Goal: Find specific page/section: Find specific page/section

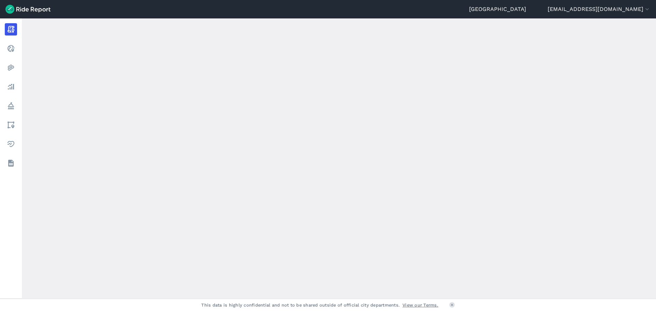
scroll to position [102, 0]
drag, startPoint x: 587, startPoint y: 1, endPoint x: 464, endPoint y: 39, distance: 128.1
click at [464, 39] on div "loading" at bounding box center [338, 234] width 389 height 515
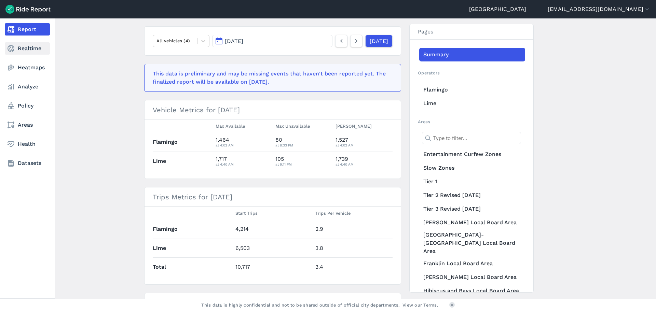
click at [23, 52] on link "Realtime" at bounding box center [27, 48] width 45 height 12
